Goal: Information Seeking & Learning: Check status

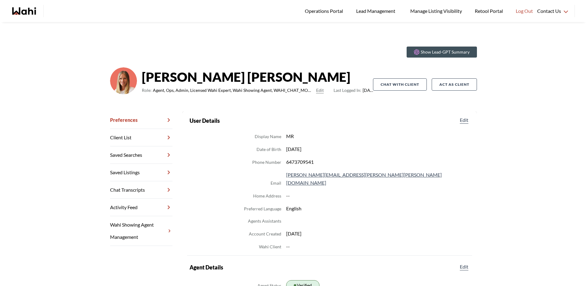
click at [136, 192] on link "Chat Transcripts" at bounding box center [141, 189] width 62 height 17
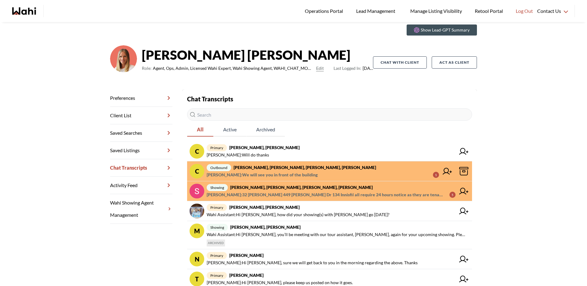
scroll to position [31, 0]
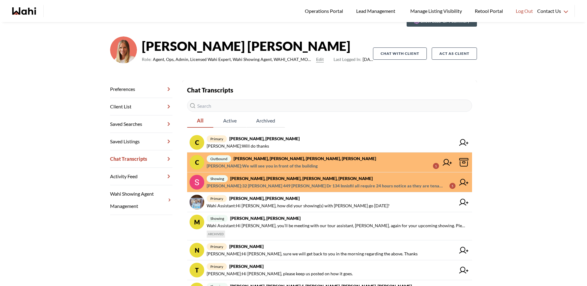
click at [548, 69] on div "Show Lead-GPT Summary [PERSON_NAME] Role: Agent, Ops, Admin, Licensed Wahi Expe…" at bounding box center [293, 196] width 587 height 411
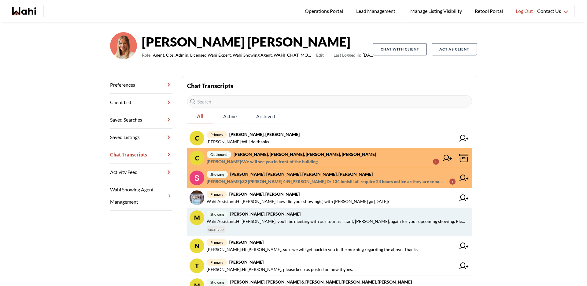
scroll to position [39, 0]
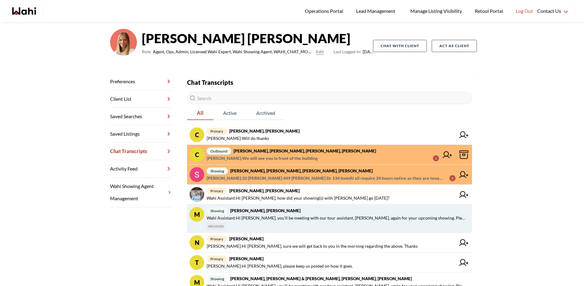
click at [327, 228] on div "showing [PERSON_NAME], [PERSON_NAME], [PERSON_NAME] Assistant : Hi [PERSON_NAME…" at bounding box center [337, 218] width 261 height 23
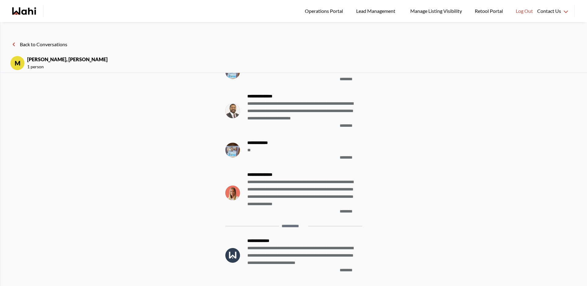
click at [26, 43] on button "Back to Conversations" at bounding box center [38, 44] width 57 height 8
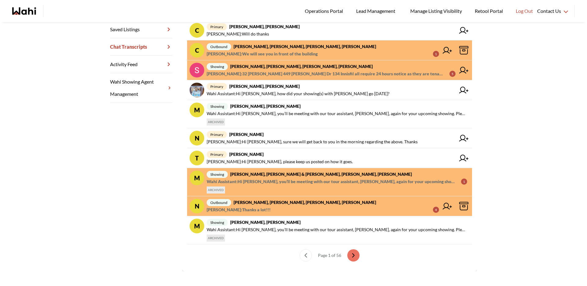
scroll to position [148, 0]
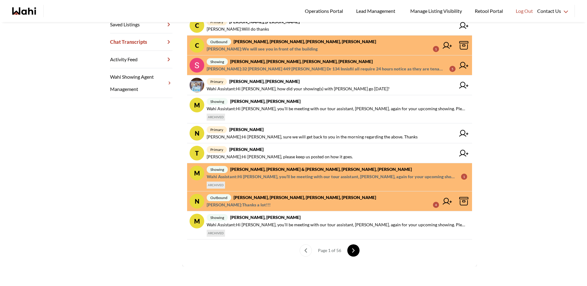
click at [354, 252] on button "next page" at bounding box center [354, 250] width 12 height 12
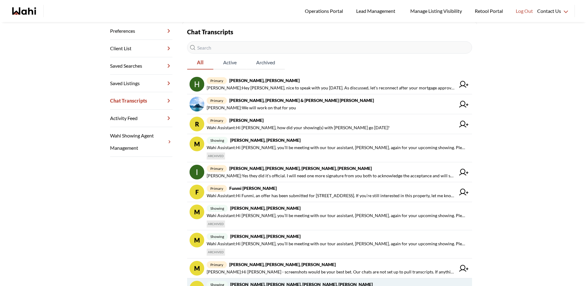
scroll to position [90, 0]
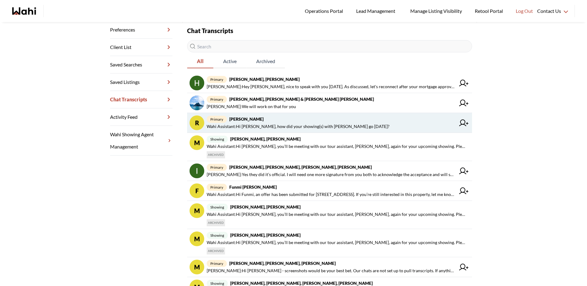
click at [295, 123] on span "Wahi Assistant : Hi [PERSON_NAME], how did your showing(s) with [PERSON_NAME] […" at bounding box center [298, 126] width 183 height 7
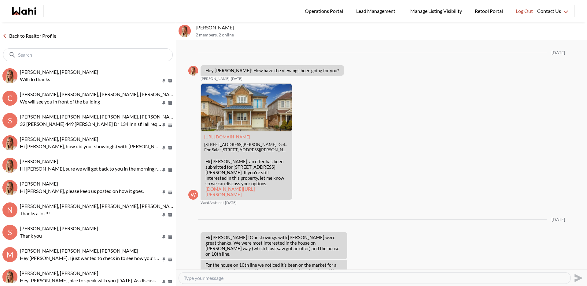
scroll to position [712, 0]
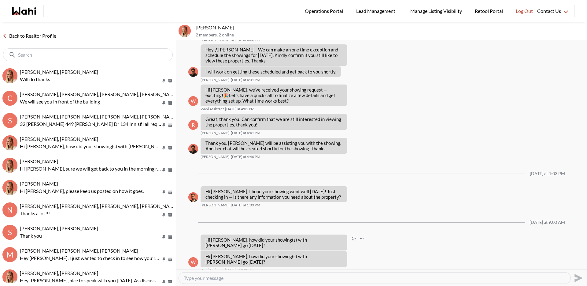
click at [249, 247] on p "Hi [PERSON_NAME], how did your showing(s) with [PERSON_NAME] go [DATE]?" at bounding box center [274, 242] width 137 height 11
click at [247, 254] on p "Hi [PERSON_NAME], how did your showing(s) with [PERSON_NAME] go [DATE]?" at bounding box center [274, 258] width 137 height 11
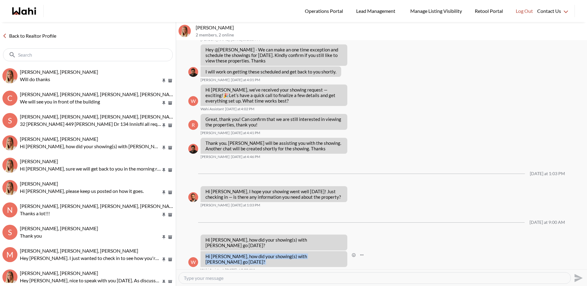
click at [247, 254] on p "Hi [PERSON_NAME], how did your showing(s) with [PERSON_NAME] go [DATE]?" at bounding box center [274, 258] width 137 height 11
click at [248, 245] on p "Hi [PERSON_NAME], how did your showing(s) with [PERSON_NAME] go [DATE]?" at bounding box center [274, 242] width 137 height 11
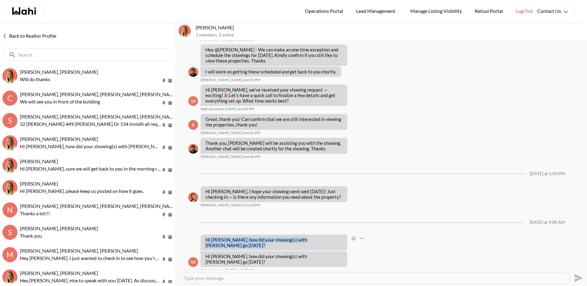
click at [248, 245] on p "Hi [PERSON_NAME], how did your showing(s) with [PERSON_NAME] go [DATE]?" at bounding box center [274, 242] width 137 height 11
click at [277, 245] on p "Hi [PERSON_NAME], how did your showing(s) with [PERSON_NAME] go [DATE]?" at bounding box center [274, 242] width 137 height 11
click at [290, 246] on p "Hi [PERSON_NAME], how did your showing(s) with [PERSON_NAME] go [DATE]?" at bounding box center [274, 242] width 137 height 11
click at [316, 246] on p "Hi [PERSON_NAME], how did your showing(s) with [PERSON_NAME] go [DATE]?" at bounding box center [274, 242] width 137 height 11
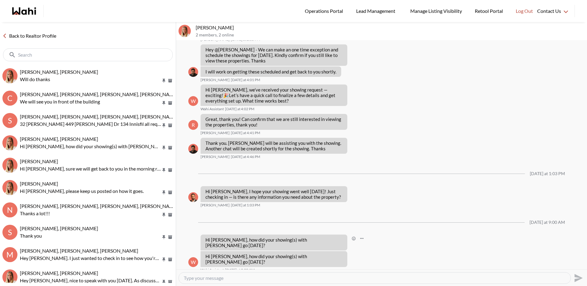
click at [301, 246] on p "Hi [PERSON_NAME], how did your showing(s) with [PERSON_NAME] go [DATE]?" at bounding box center [274, 242] width 137 height 11
click at [299, 244] on p "Hi [PERSON_NAME], how did your showing(s) with [PERSON_NAME] go [DATE]?" at bounding box center [274, 242] width 137 height 11
